Goal: Navigation & Orientation: Understand site structure

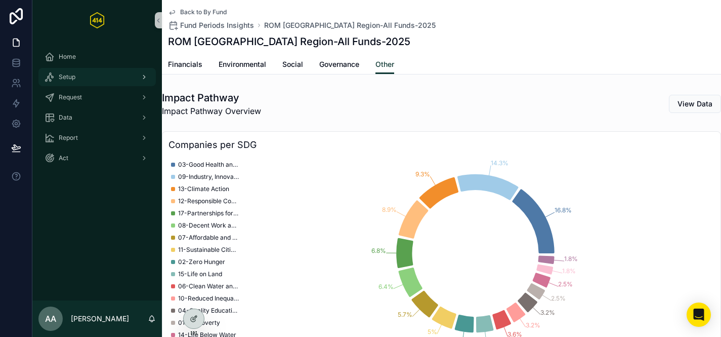
click at [104, 76] on div "Setup" at bounding box center [97, 77] width 105 height 16
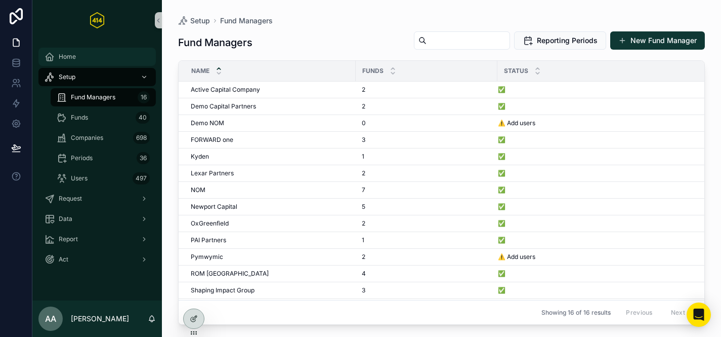
click at [96, 60] on div "Home" at bounding box center [97, 57] width 105 height 16
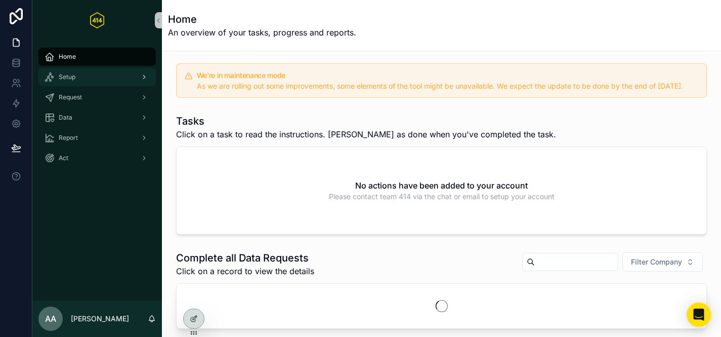
click at [87, 74] on div "Setup" at bounding box center [97, 77] width 105 height 16
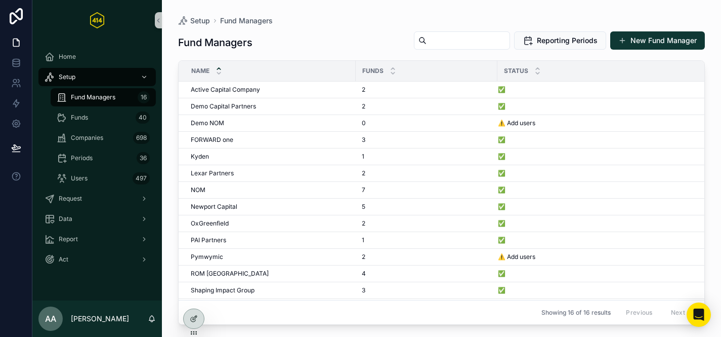
click at [84, 89] on div "Fund Managers 16" at bounding box center [103, 97] width 93 height 16
click at [85, 102] on div "Fund Managers 16" at bounding box center [103, 97] width 93 height 16
click at [85, 112] on div "Funds 40" at bounding box center [103, 117] width 93 height 16
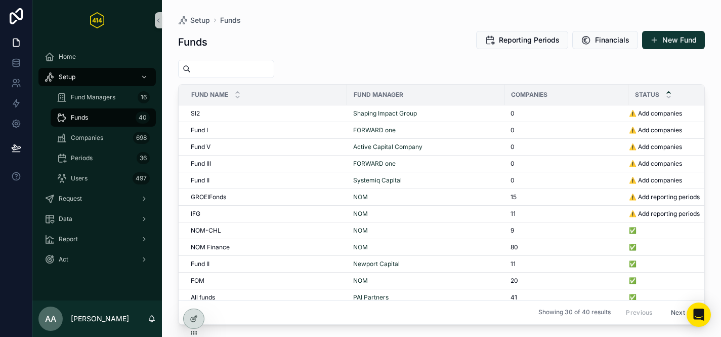
click at [88, 128] on div "Companies 698" at bounding box center [103, 138] width 117 height 20
click at [88, 134] on span "Companies" at bounding box center [87, 138] width 32 height 8
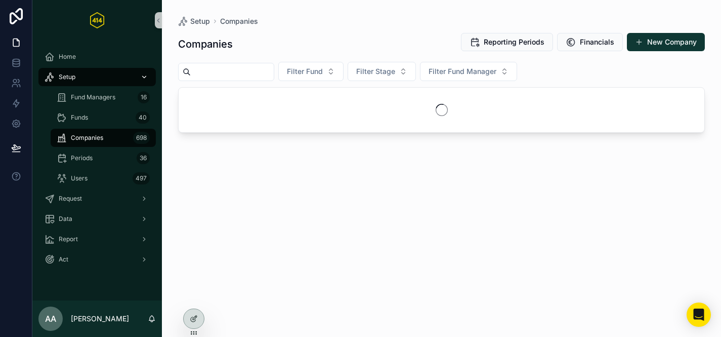
click at [75, 81] on div "Setup" at bounding box center [97, 77] width 105 height 16
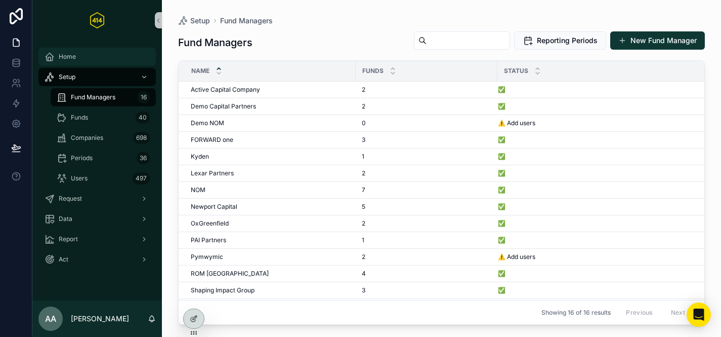
click at [79, 58] on div "Home" at bounding box center [97, 57] width 105 height 16
